Goal: Information Seeking & Learning: Check status

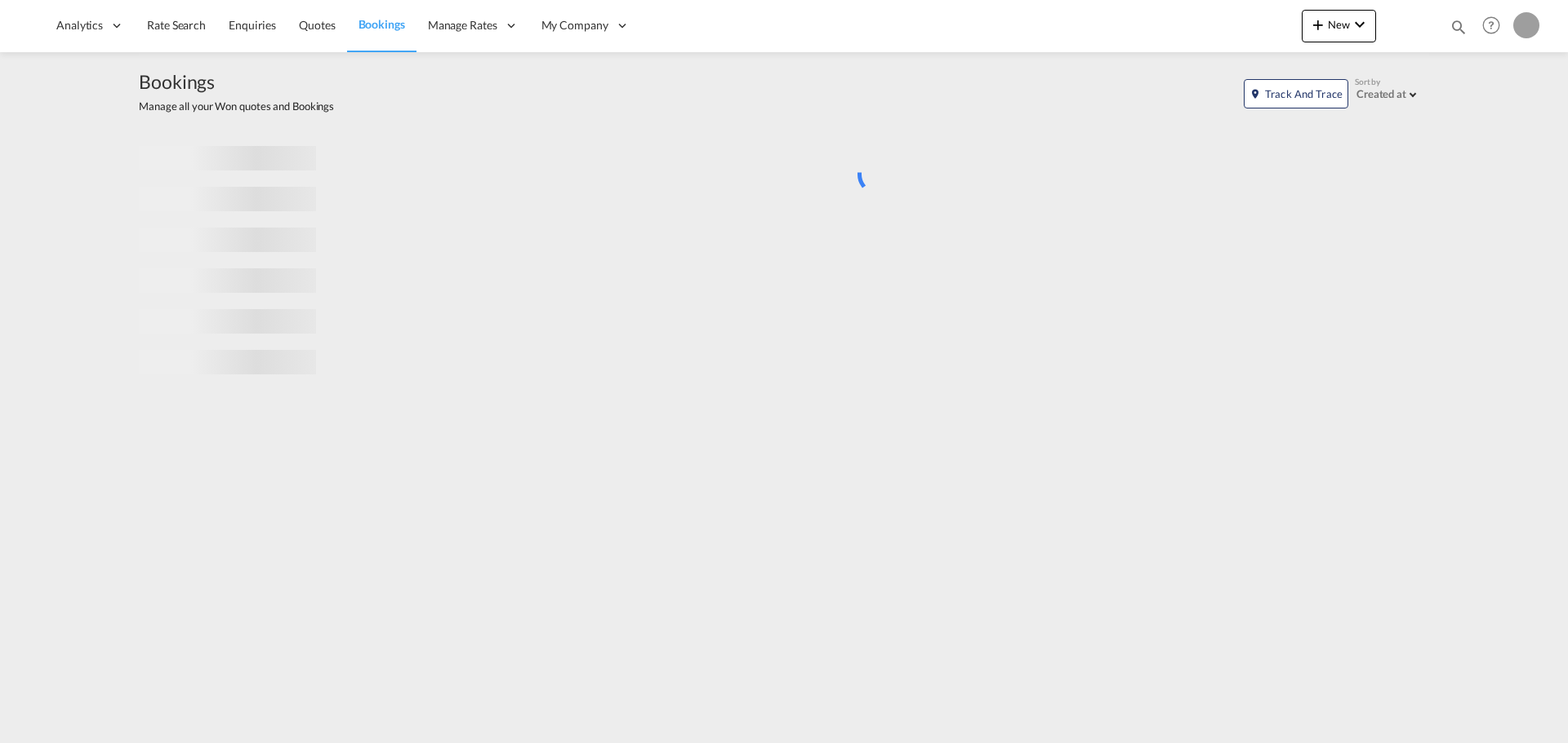
click at [1455, 32] on md-icon "icon-magnify" at bounding box center [1458, 27] width 18 height 18
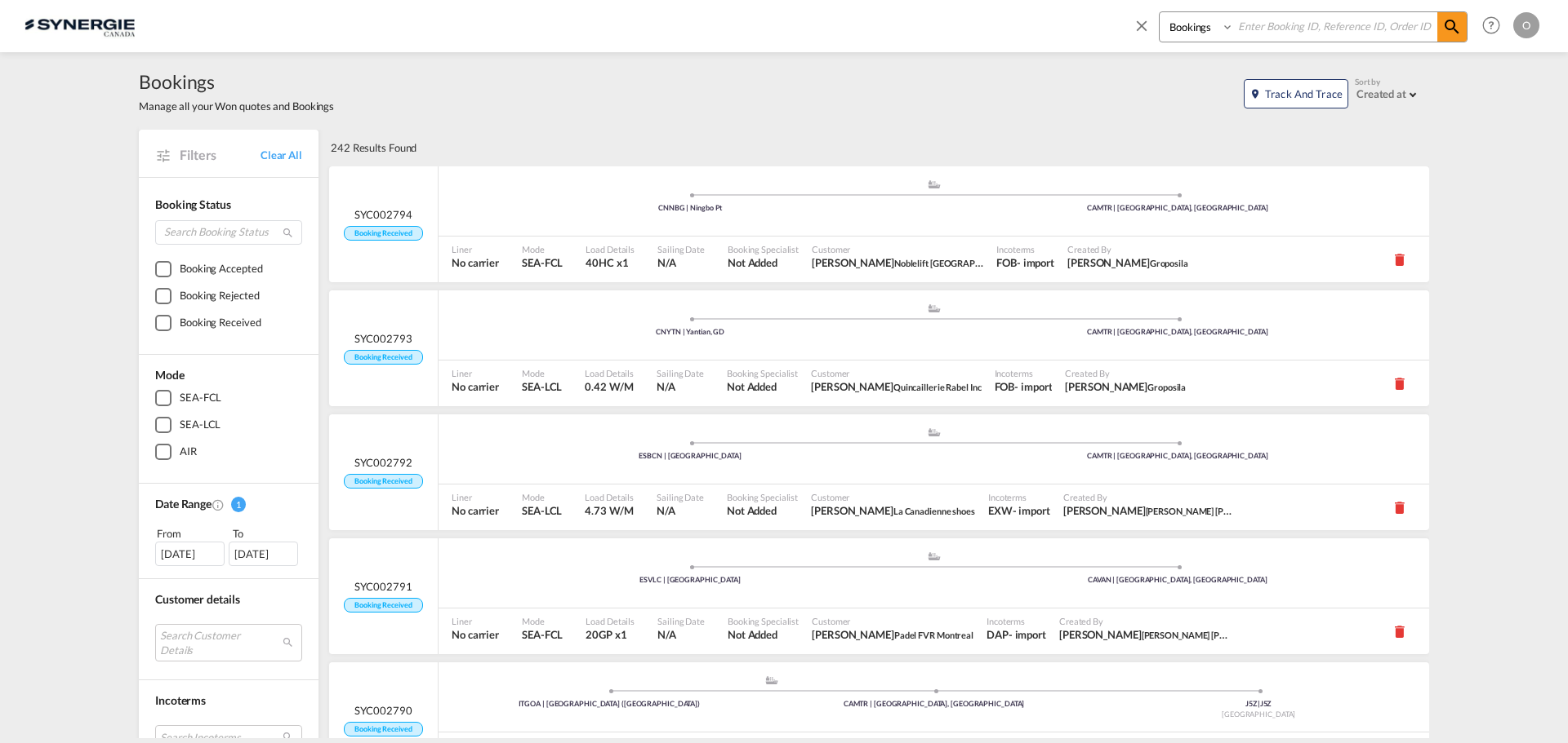
drag, startPoint x: 1271, startPoint y: 27, endPoint x: 1190, endPoint y: 31, distance: 81.1
click at [1190, 31] on select "Bookings Quotes Enquiries" at bounding box center [1198, 27] width 77 height 30
click at [1159, 12] on select "Bookings Quotes Enquiries" at bounding box center [1198, 27] width 77 height 30
click at [1198, 38] on select "Bookings Quotes Enquiries" at bounding box center [1198, 27] width 77 height 30
select select "Quotes"
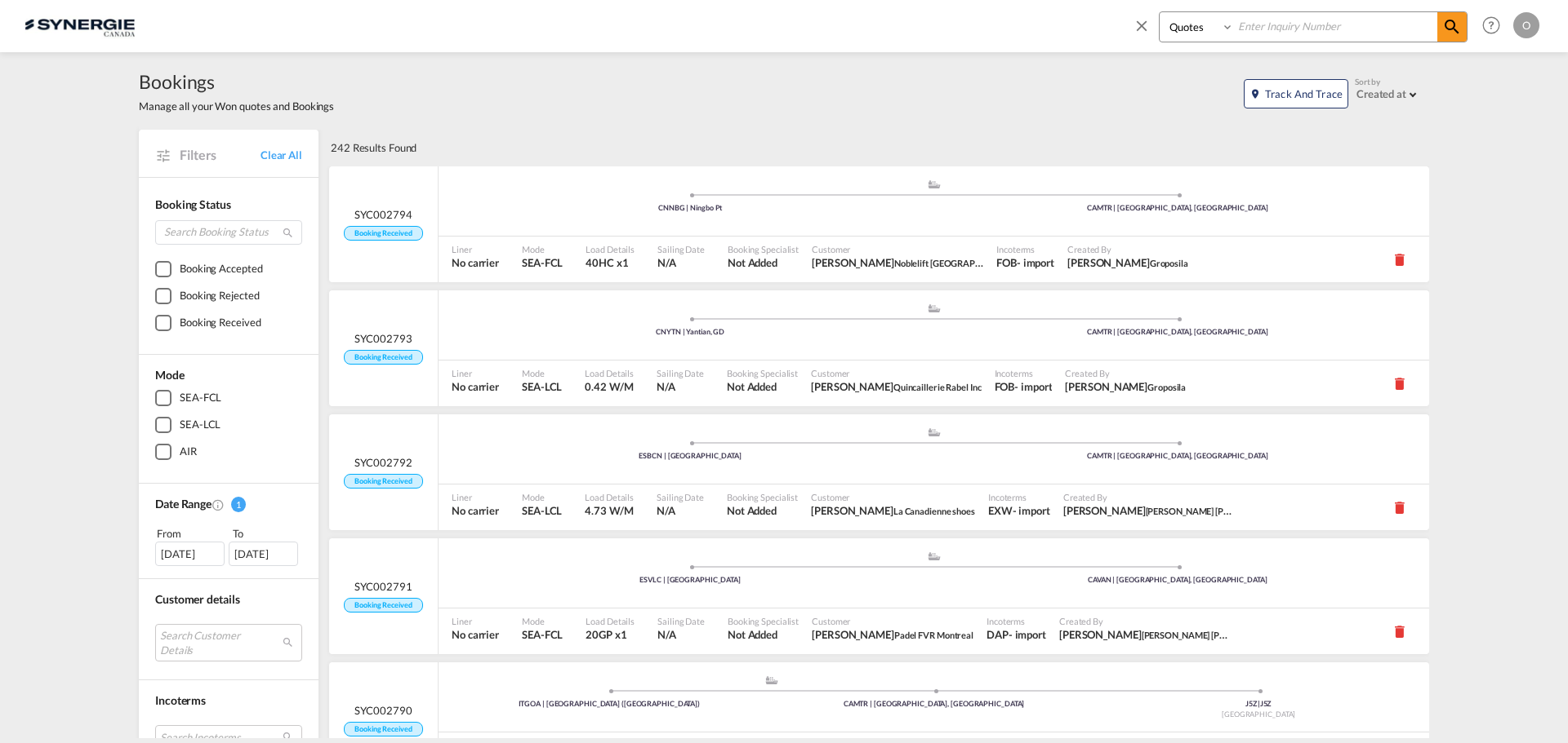
click at [1159, 12] on select "Bookings Quotes Enquiries" at bounding box center [1198, 27] width 77 height 30
paste input "SYC000012343"
type input "SYC000012343"
click at [1458, 18] on md-icon "icon-magnify" at bounding box center [1452, 27] width 20 height 20
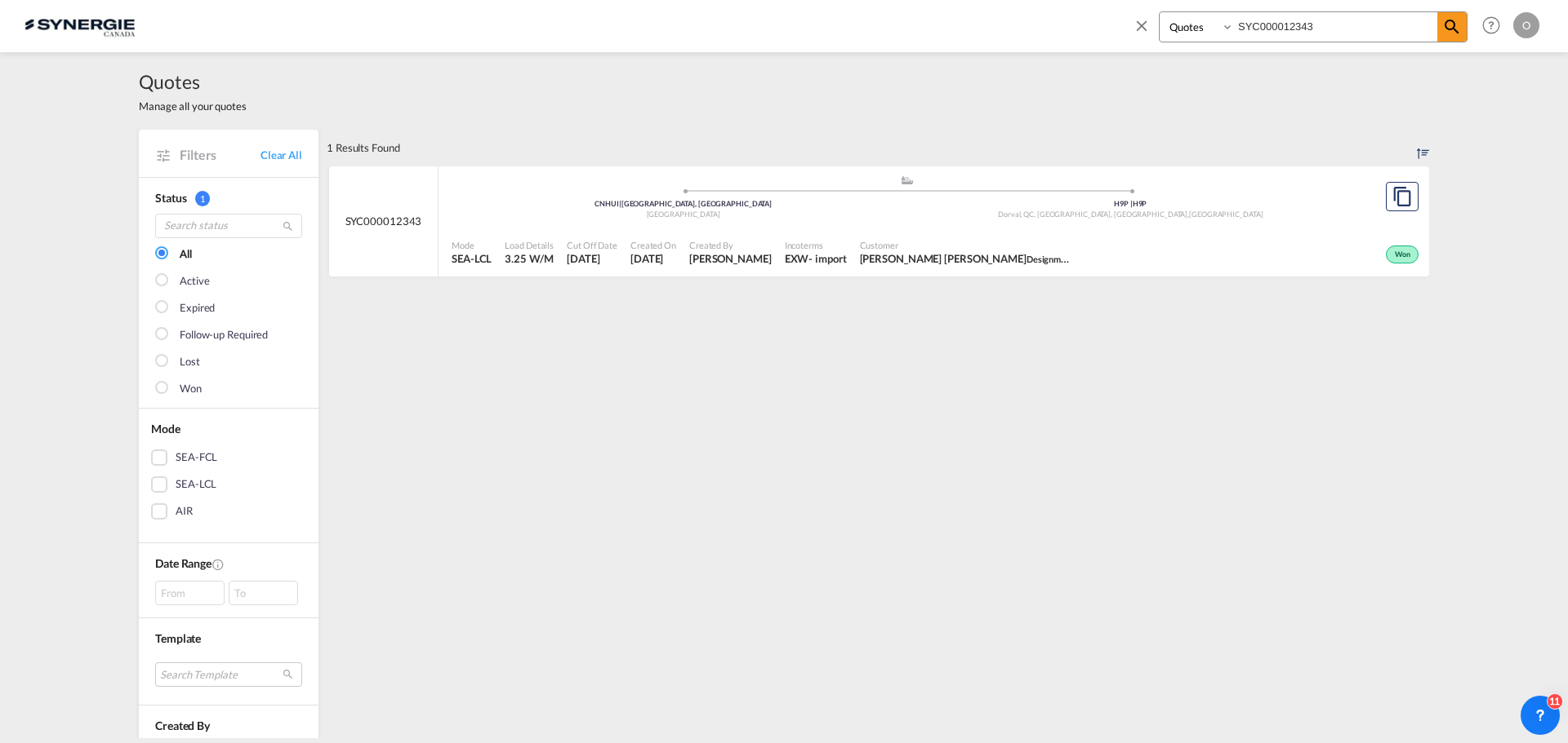
click at [1108, 258] on div "Won" at bounding box center [1250, 252] width 343 height 41
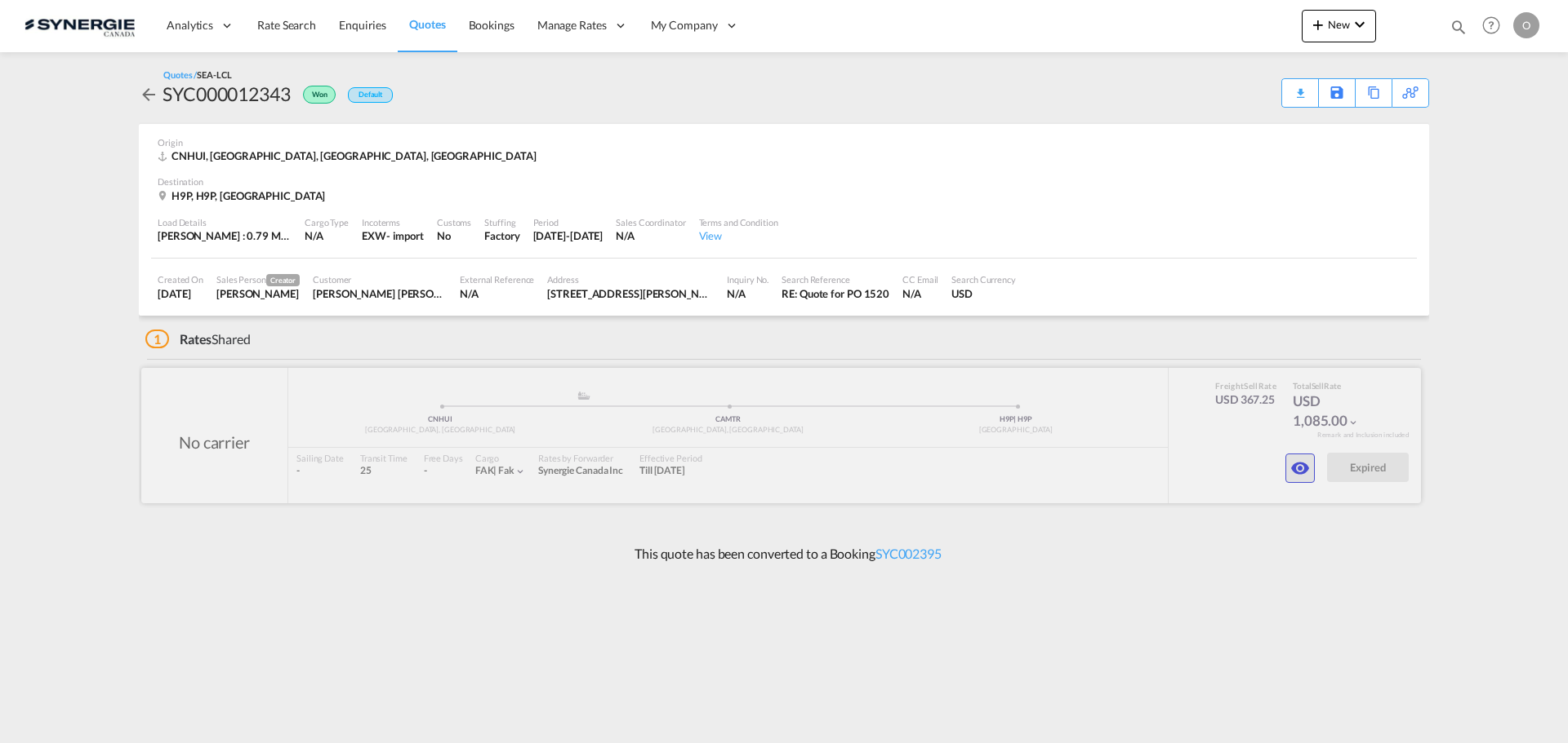
click at [1305, 478] on md-icon "icon-eye" at bounding box center [1300, 469] width 20 height 20
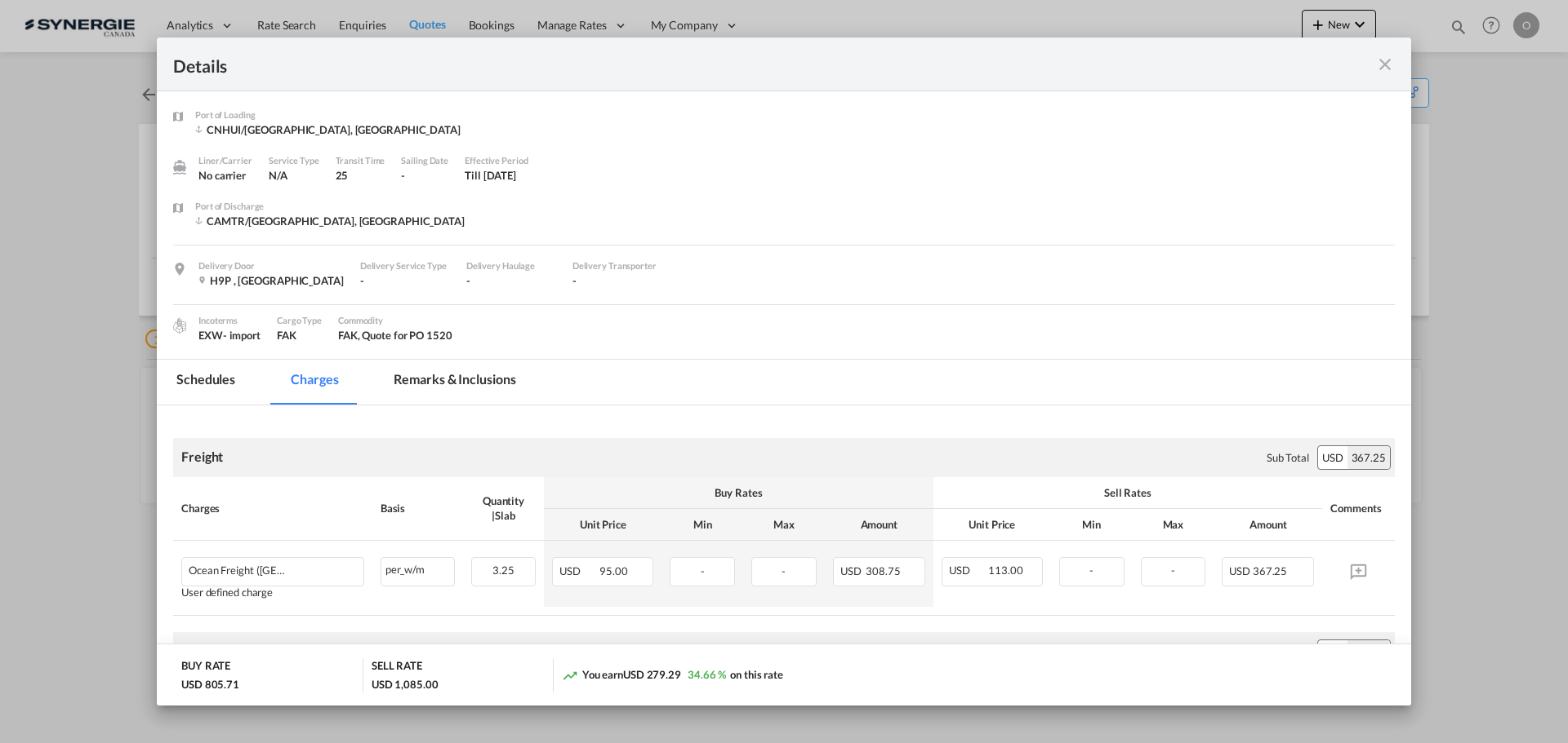
drag, startPoint x: 1386, startPoint y: 60, endPoint x: 1396, endPoint y: 72, distance: 15.6
click at [1386, 61] on md-icon "icon-close fg-AAA8AD m-0 cursor" at bounding box center [1385, 64] width 20 height 20
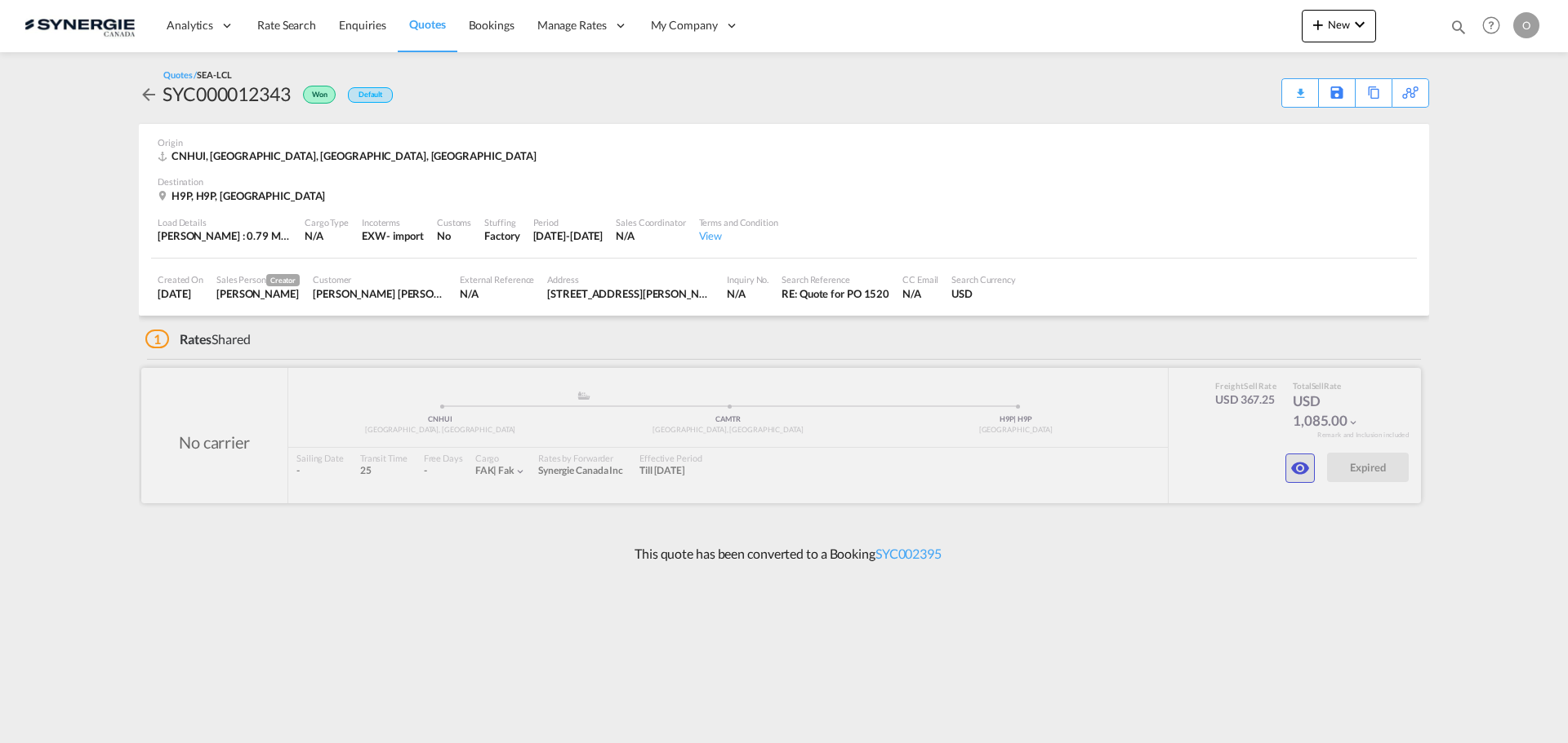
click at [1302, 469] on md-icon "icon-eye" at bounding box center [1300, 469] width 20 height 20
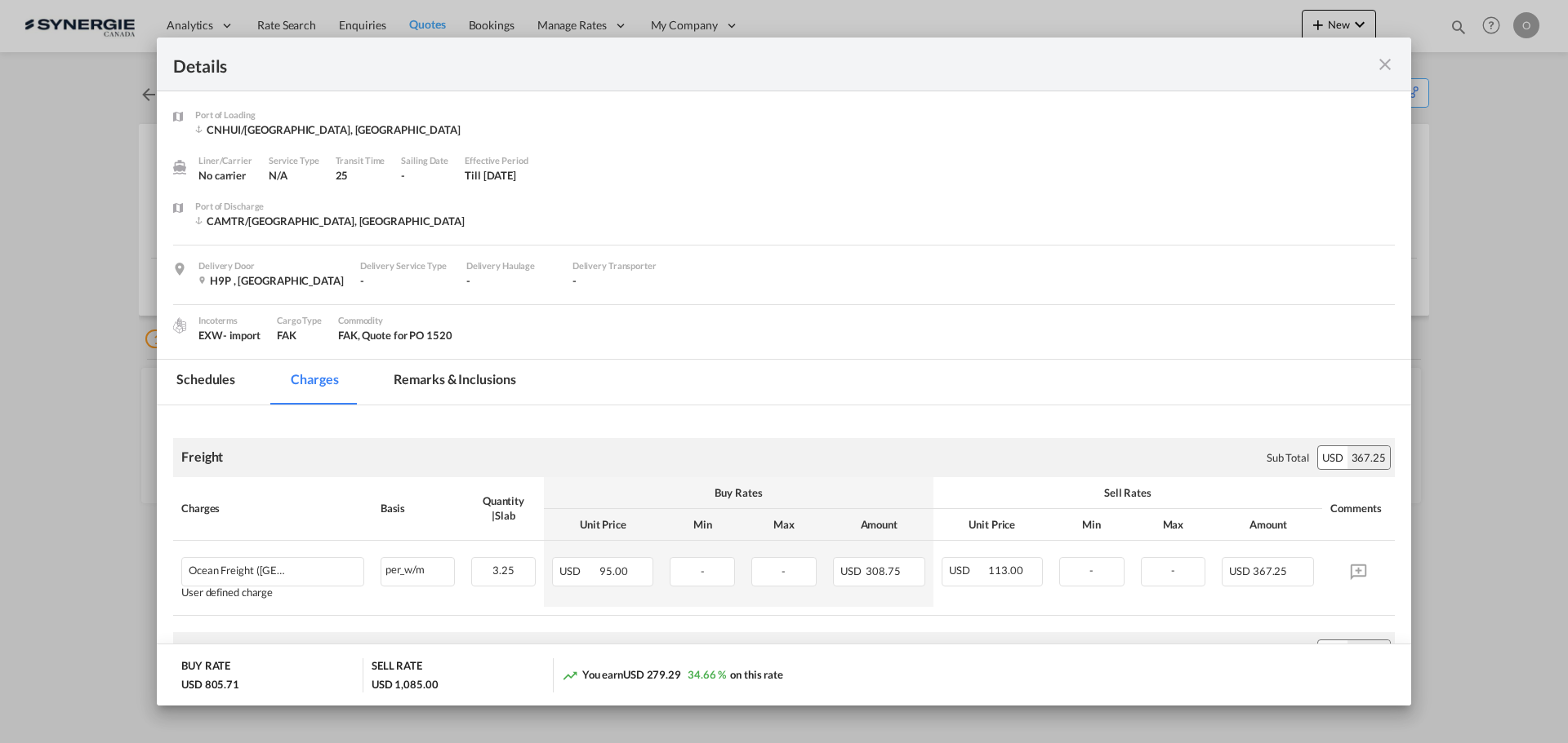
click at [1390, 72] on md-icon "icon-close fg-AAA8AD m-0 cursor" at bounding box center [1385, 64] width 20 height 20
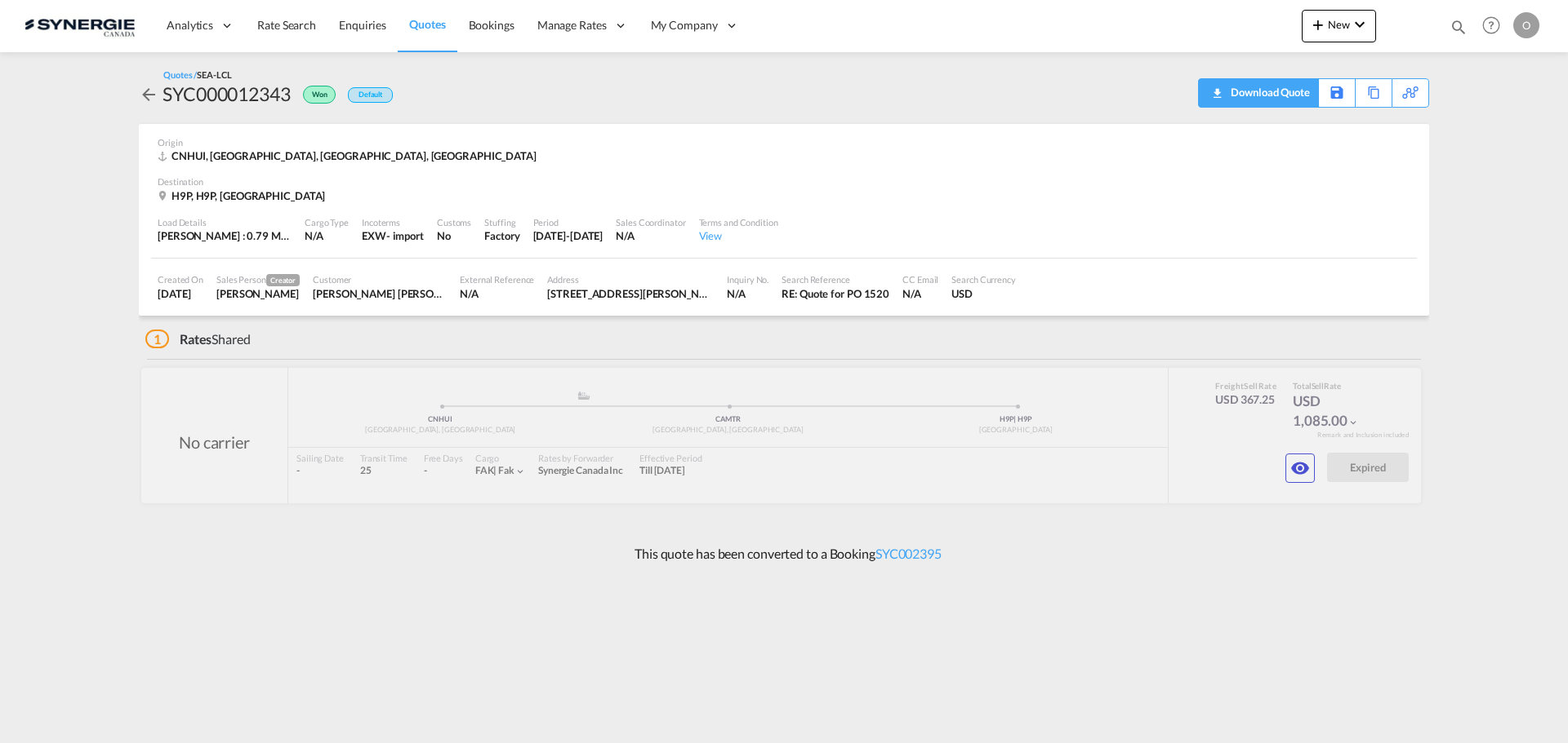
click at [1287, 89] on div "Download Quote" at bounding box center [1268, 92] width 83 height 26
